Goal: Task Accomplishment & Management: Use online tool/utility

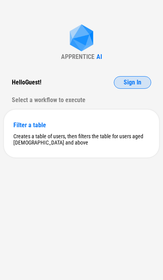
click at [124, 86] on button "Sign In" at bounding box center [131, 82] width 37 height 13
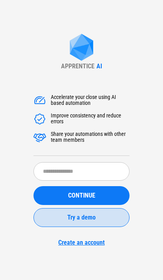
click at [84, 218] on span "Try a demo" at bounding box center [81, 217] width 28 height 6
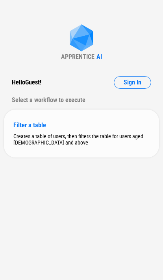
click at [89, 137] on div "Creates a table of users, then filters the table for users aged [DEMOGRAPHIC_DA…" at bounding box center [81, 139] width 136 height 13
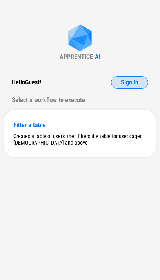
click at [125, 83] on span "Sign In" at bounding box center [130, 82] width 18 height 6
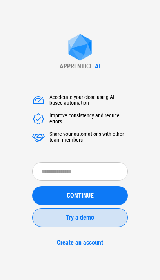
click at [93, 216] on span "Try a demo" at bounding box center [80, 217] width 28 height 6
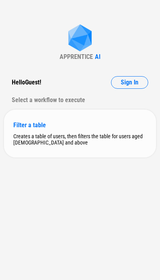
click at [63, 145] on div "Creates a table of users, then filters the table for users aged [DEMOGRAPHIC_DA…" at bounding box center [80, 139] width 134 height 13
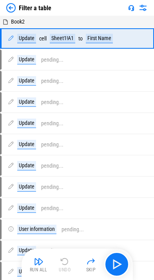
click at [12, 7] on img at bounding box center [10, 7] width 9 height 9
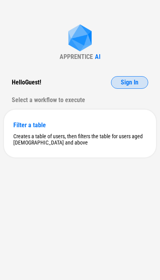
click at [125, 84] on span "Sign In" at bounding box center [130, 82] width 18 height 6
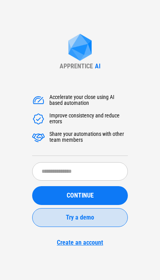
click at [69, 222] on button "Try a demo" at bounding box center [80, 217] width 96 height 19
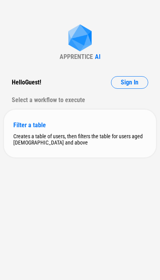
click at [53, 140] on div "Creates a table of users, then filters the table for users aged [DEMOGRAPHIC_DA…" at bounding box center [80, 139] width 134 height 13
